Goal: Transaction & Acquisition: Purchase product/service

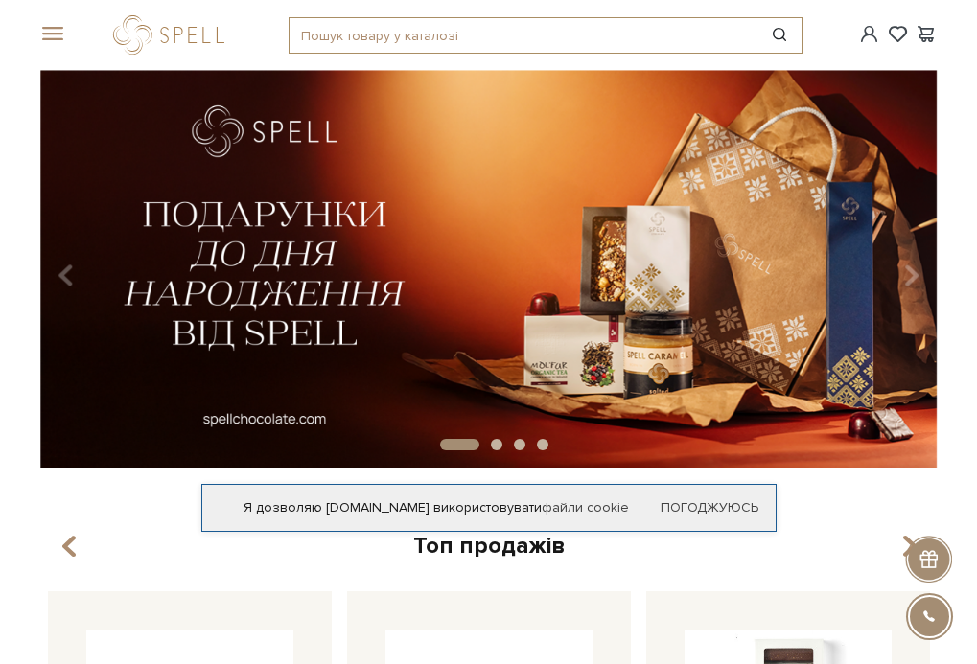
click at [290, 35] on input "text" at bounding box center [524, 35] width 468 height 35
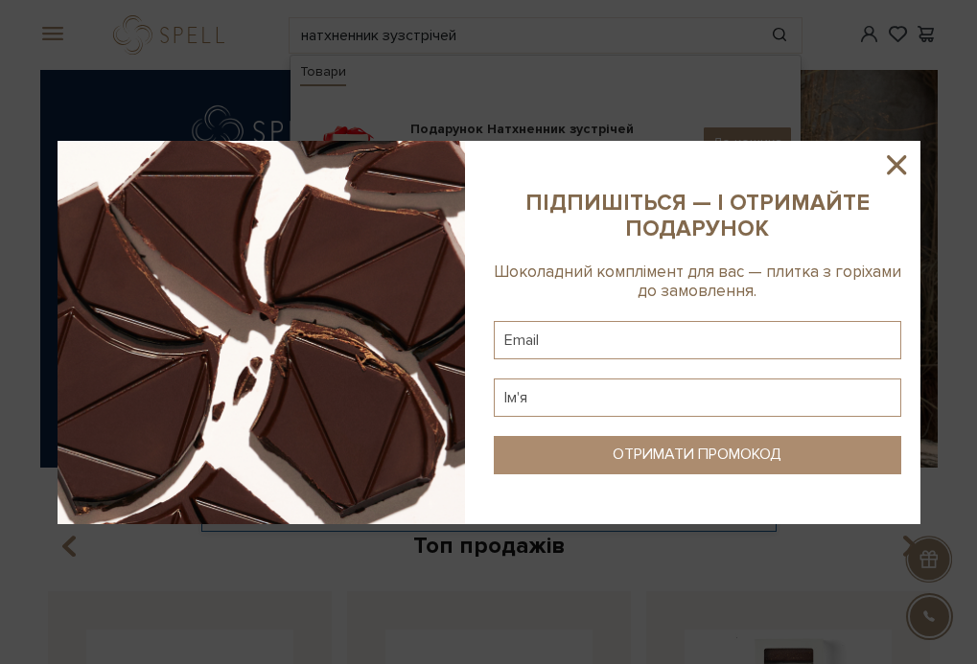
click at [893, 150] on icon at bounding box center [896, 165] width 33 height 33
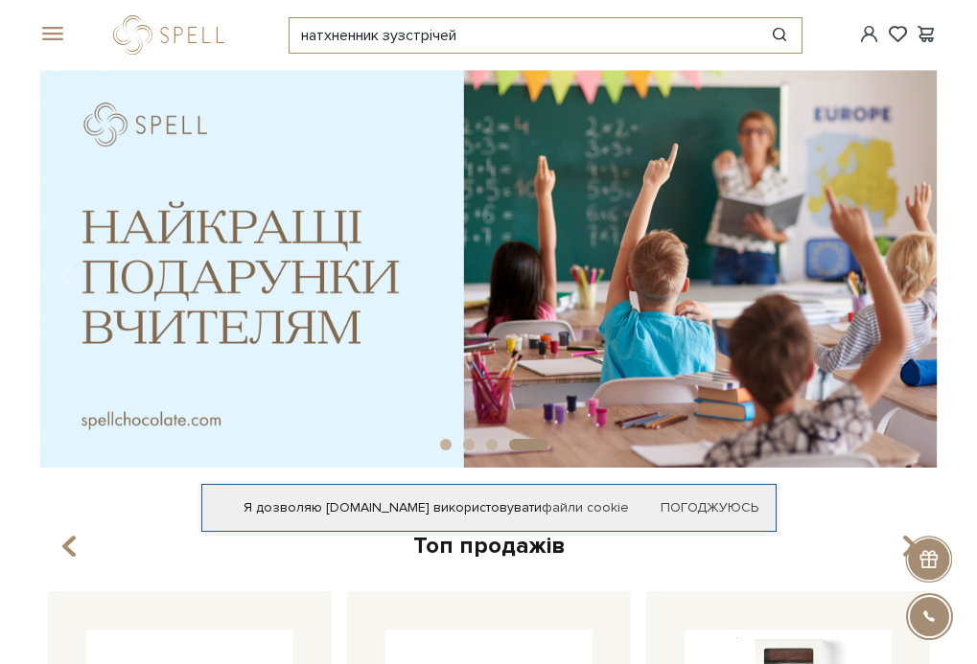
click at [404, 34] on input "натхненник зузстрічей" at bounding box center [524, 35] width 468 height 35
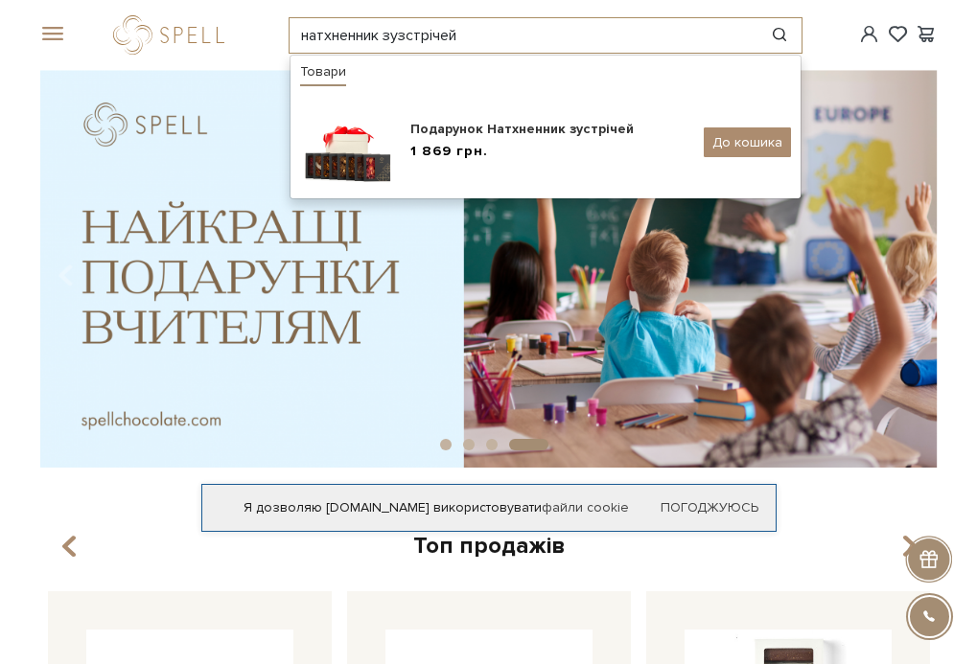
click at [407, 32] on input "натхненник зузстрічей" at bounding box center [524, 35] width 468 height 35
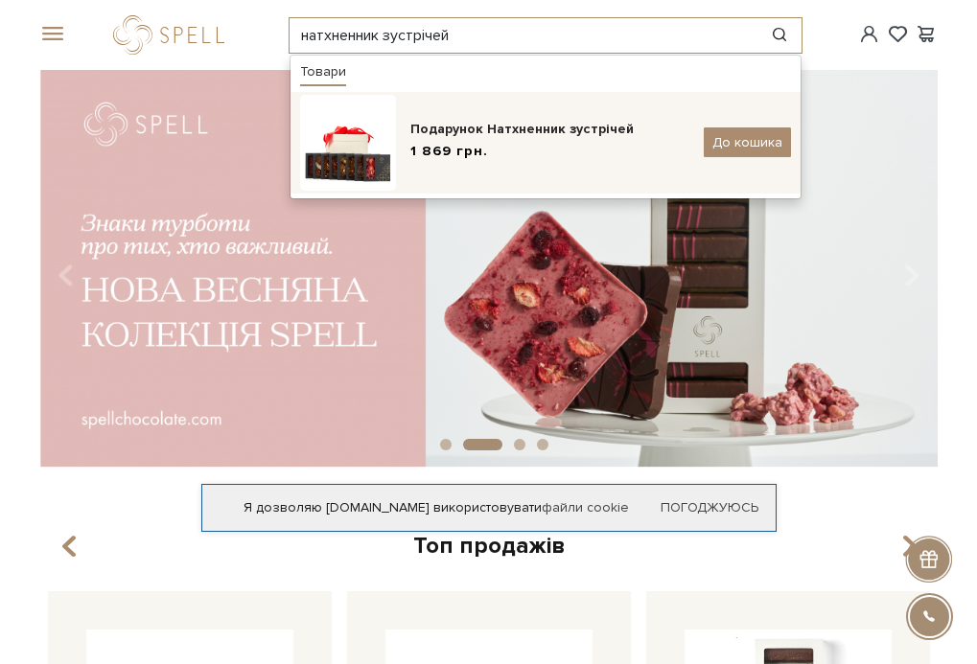
type input "натхненник зустрічей"
click at [487, 128] on div "Подарунок Натхненник зустрічей" at bounding box center [549, 129] width 279 height 19
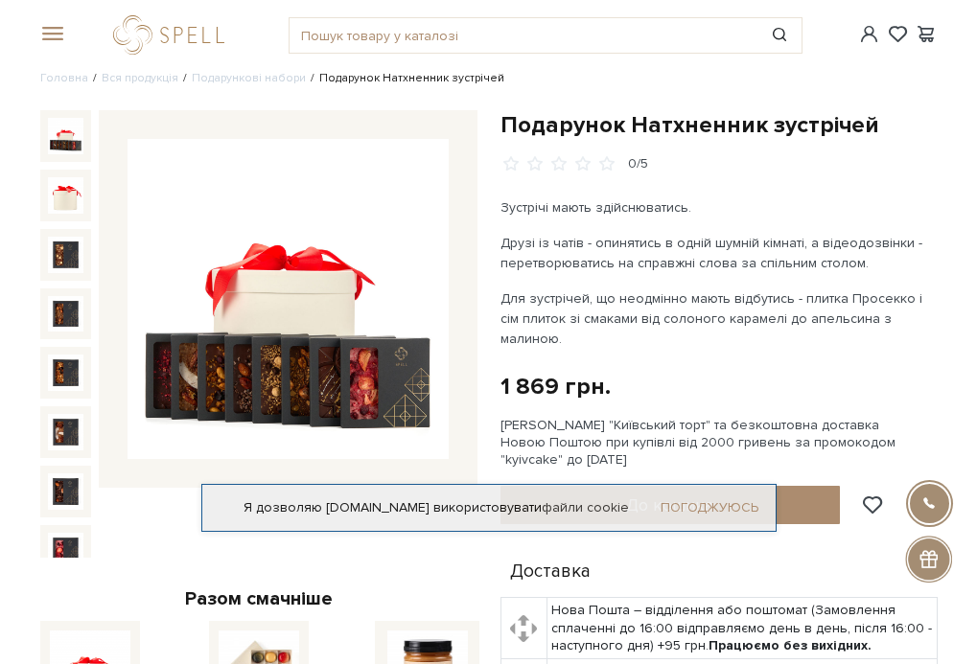
click at [740, 510] on link "Погоджуюсь" at bounding box center [710, 508] width 98 height 17
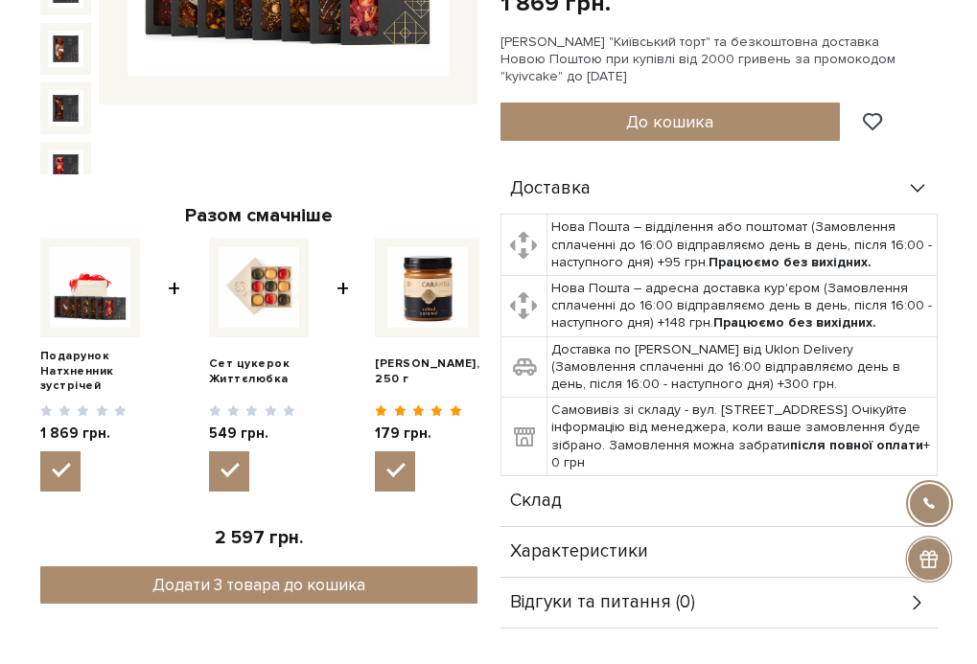
scroll to position [96, 0]
